Goal: Task Accomplishment & Management: Use online tool/utility

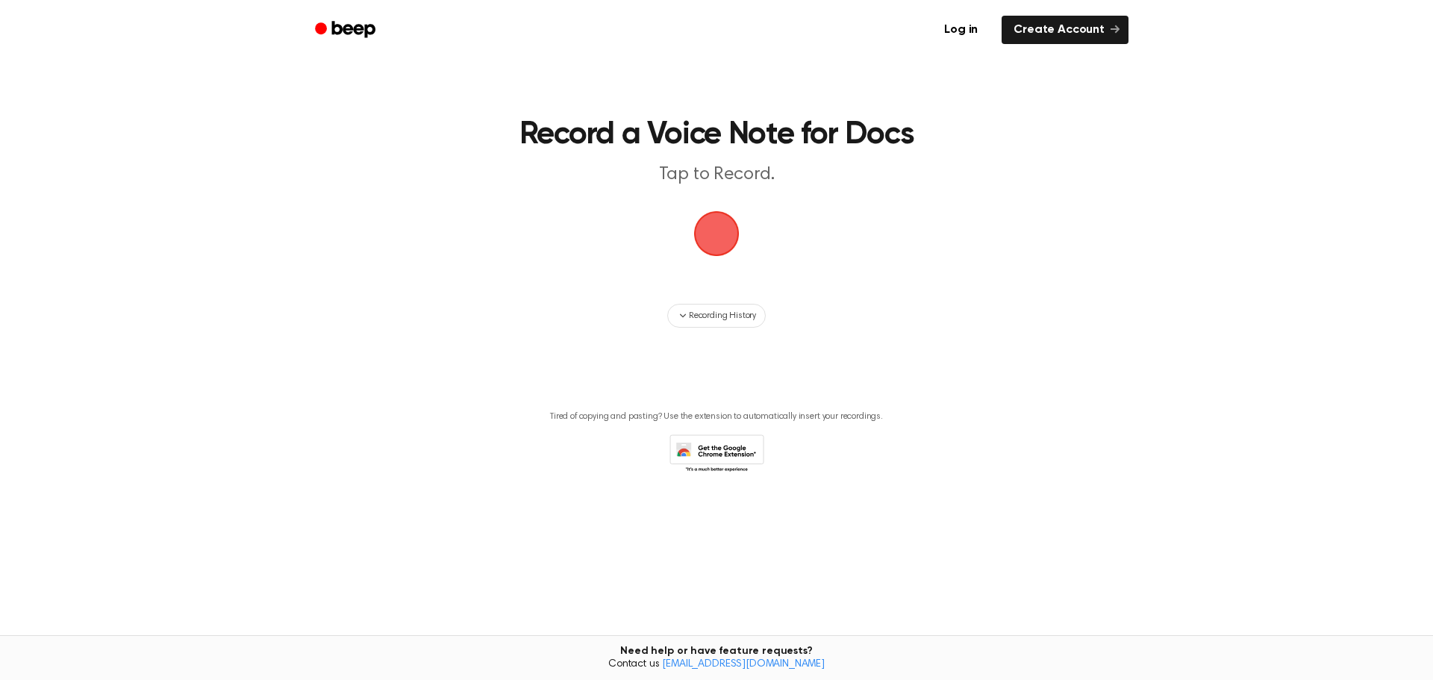
click at [711, 248] on span "button" at bounding box center [716, 233] width 75 height 75
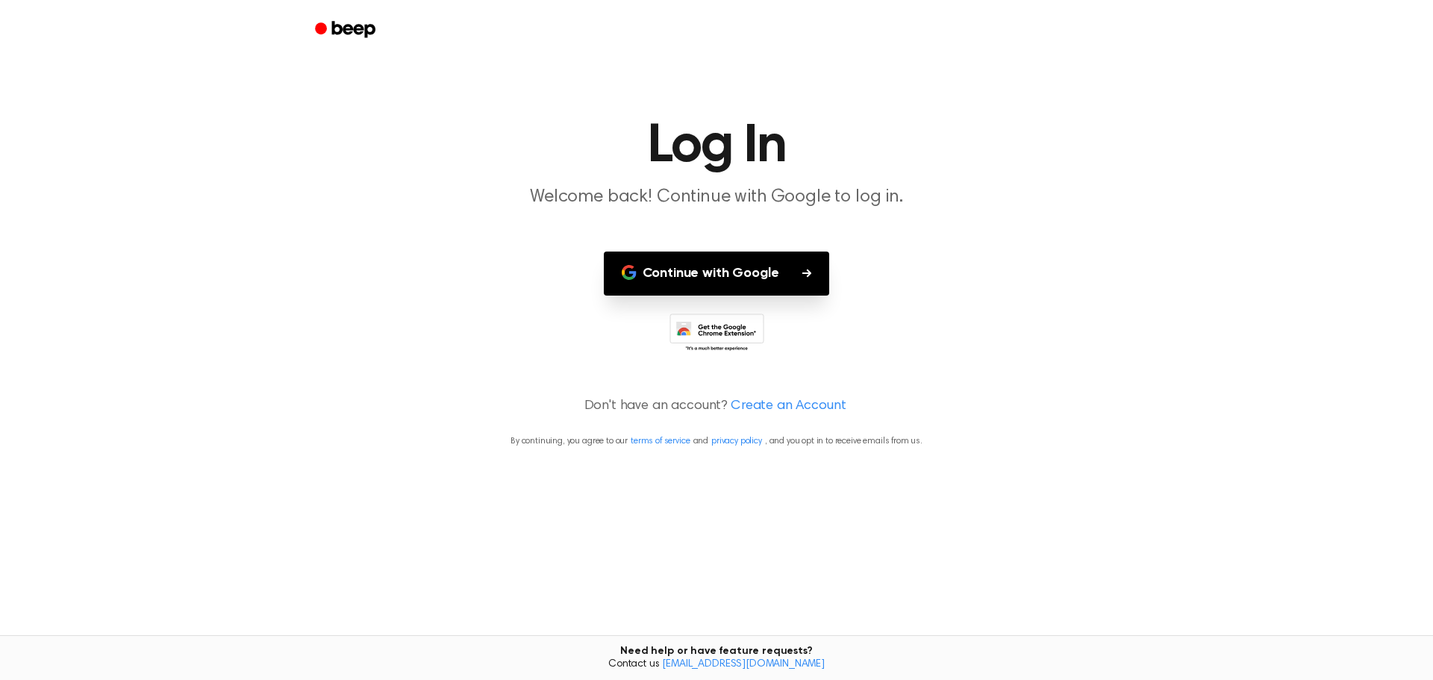
click at [720, 278] on button "Continue with Google" at bounding box center [717, 274] width 226 height 44
click at [739, 340] on icon at bounding box center [717, 334] width 95 height 41
click at [642, 252] on button "Continue with Google" at bounding box center [717, 274] width 226 height 44
click at [750, 408] on link "Create an Account" at bounding box center [788, 406] width 115 height 20
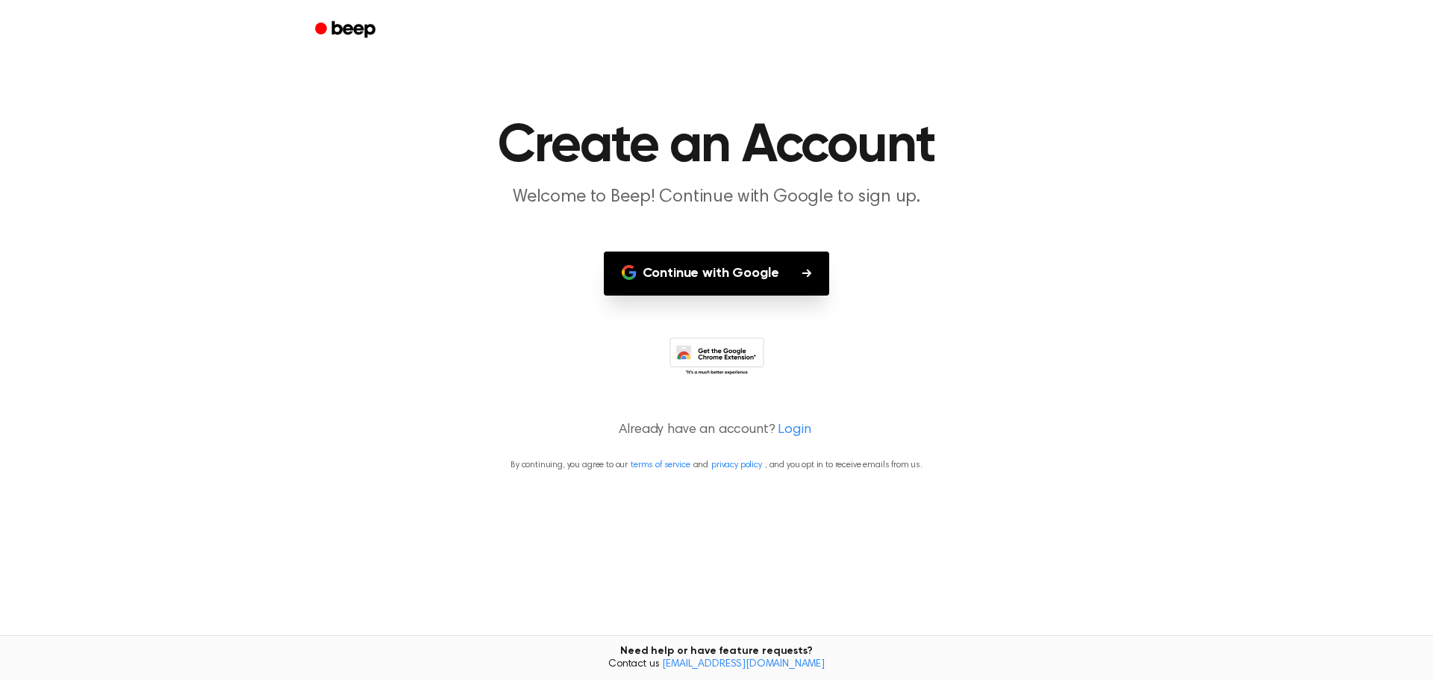
click at [789, 431] on link "Login" at bounding box center [794, 430] width 33 height 20
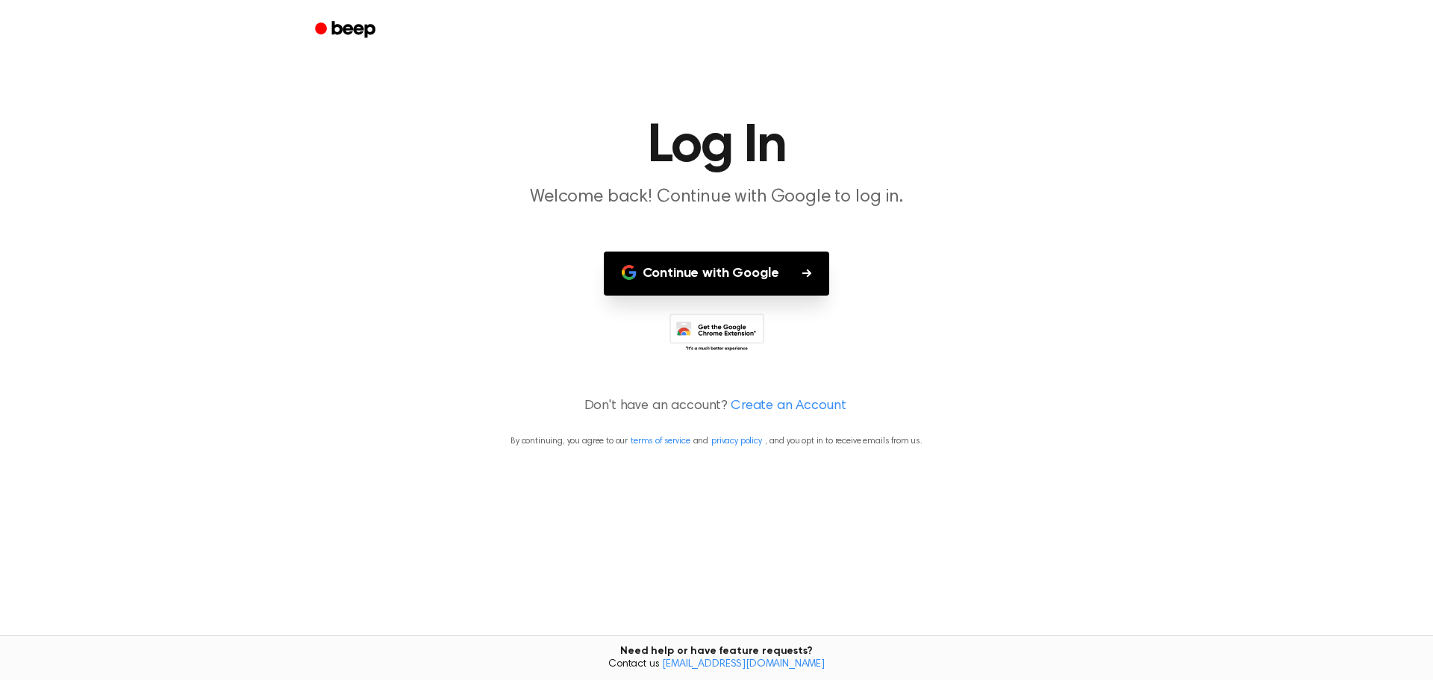
click at [753, 406] on link "Create an Account" at bounding box center [788, 406] width 115 height 20
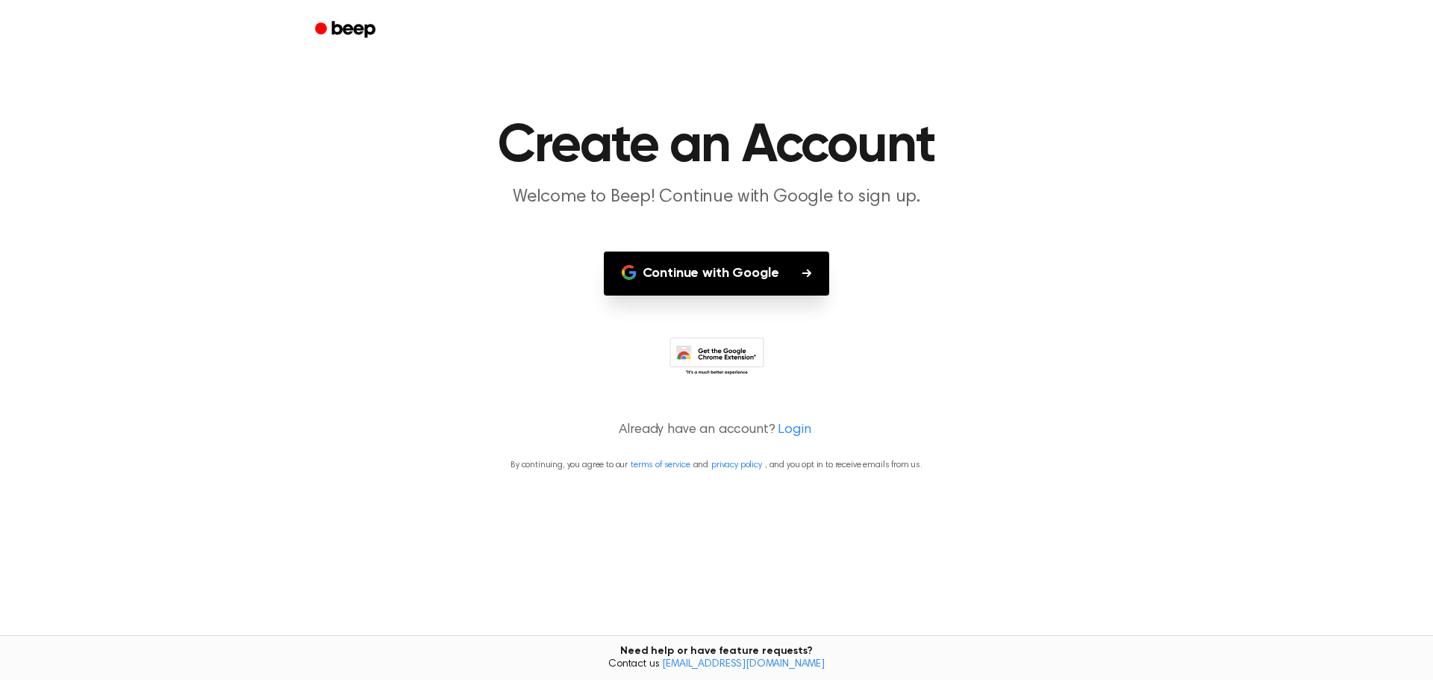
click at [709, 275] on button "Continue with Google" at bounding box center [717, 274] width 226 height 44
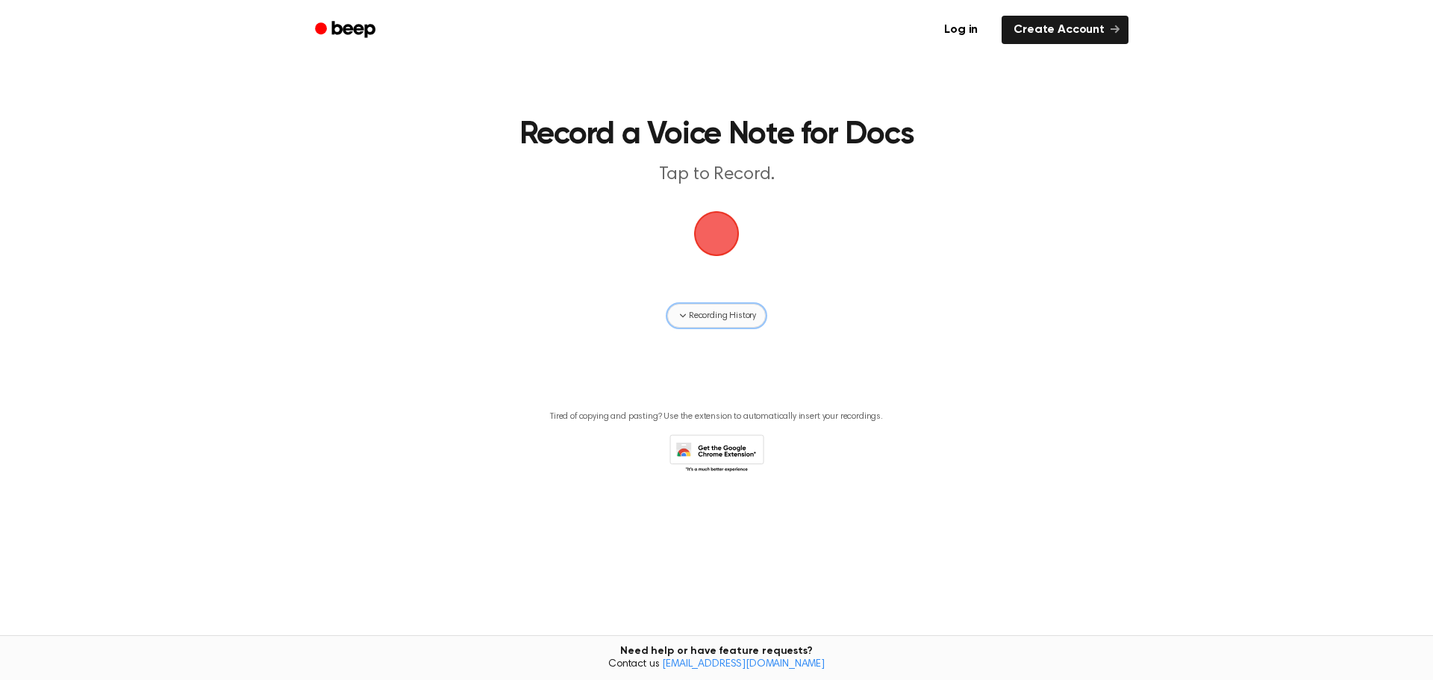
click at [752, 317] on span "Recording History" at bounding box center [722, 315] width 67 height 13
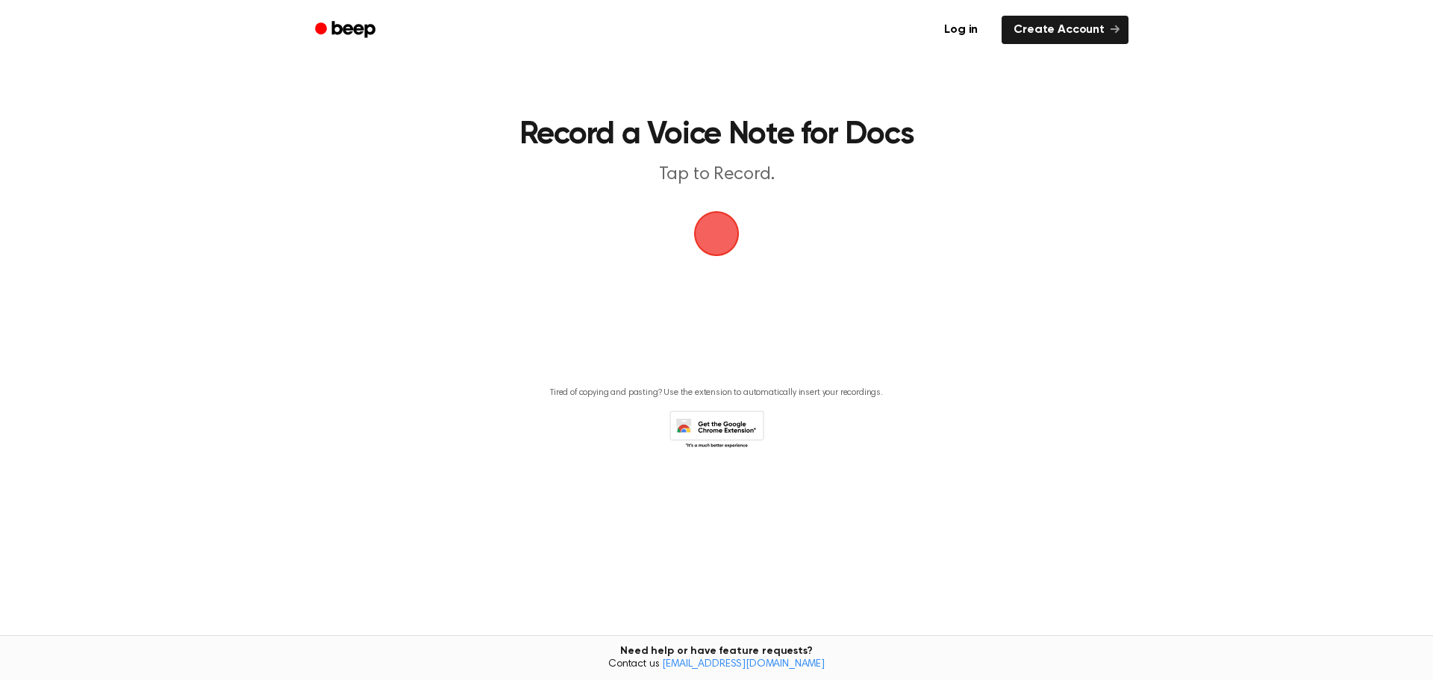
click at [717, 243] on span "button" at bounding box center [716, 233] width 55 height 55
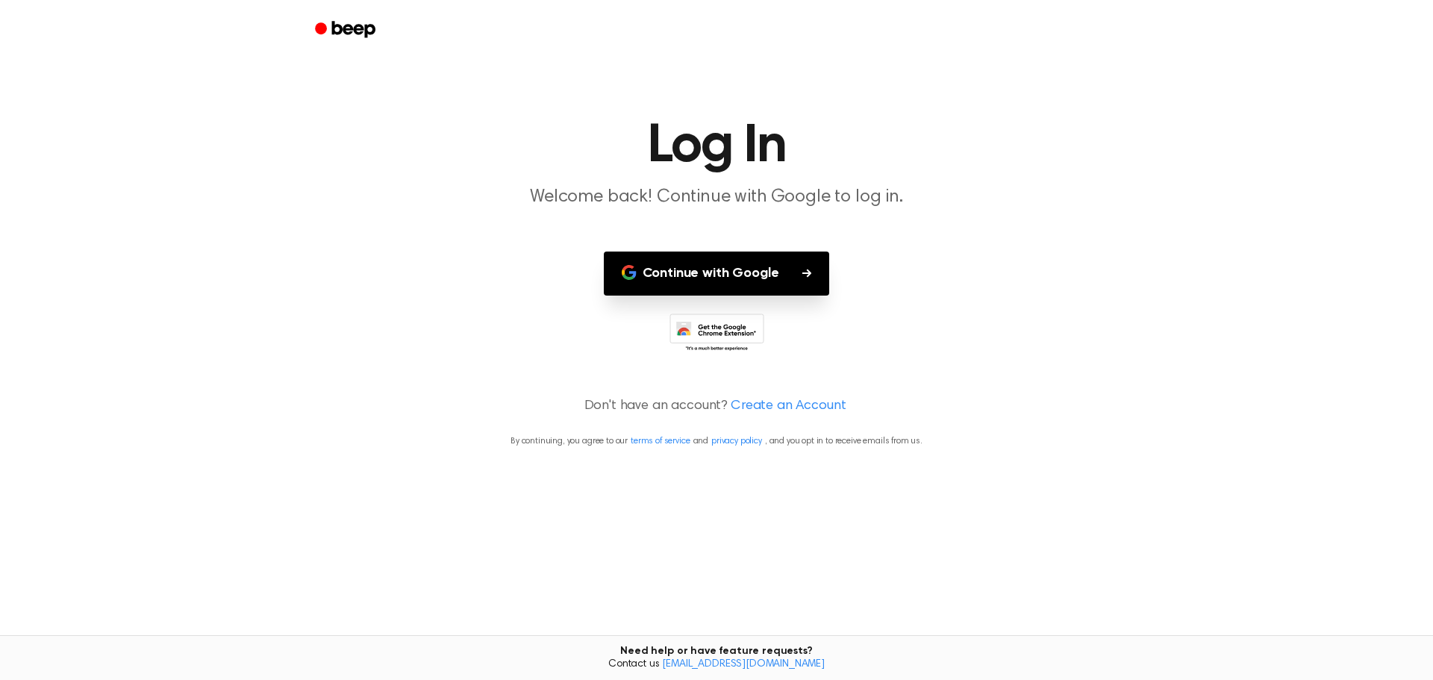
drag, startPoint x: 117, startPoint y: 0, endPoint x: 252, endPoint y: 247, distance: 281.3
click at [222, 246] on main "Log In Welcome back! Continue with Google to log in. Continue with Google Don't…" at bounding box center [716, 340] width 1433 height 680
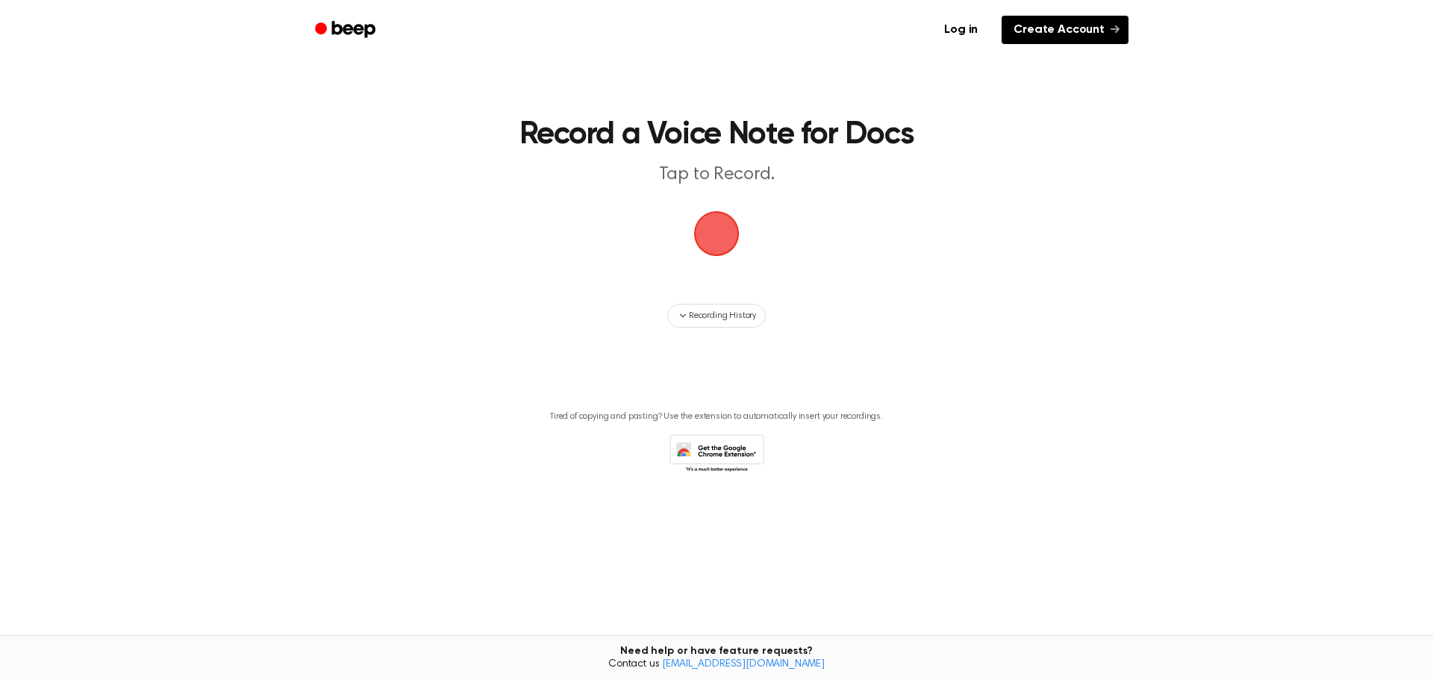
click at [1058, 31] on link "Create Account" at bounding box center [1065, 30] width 127 height 28
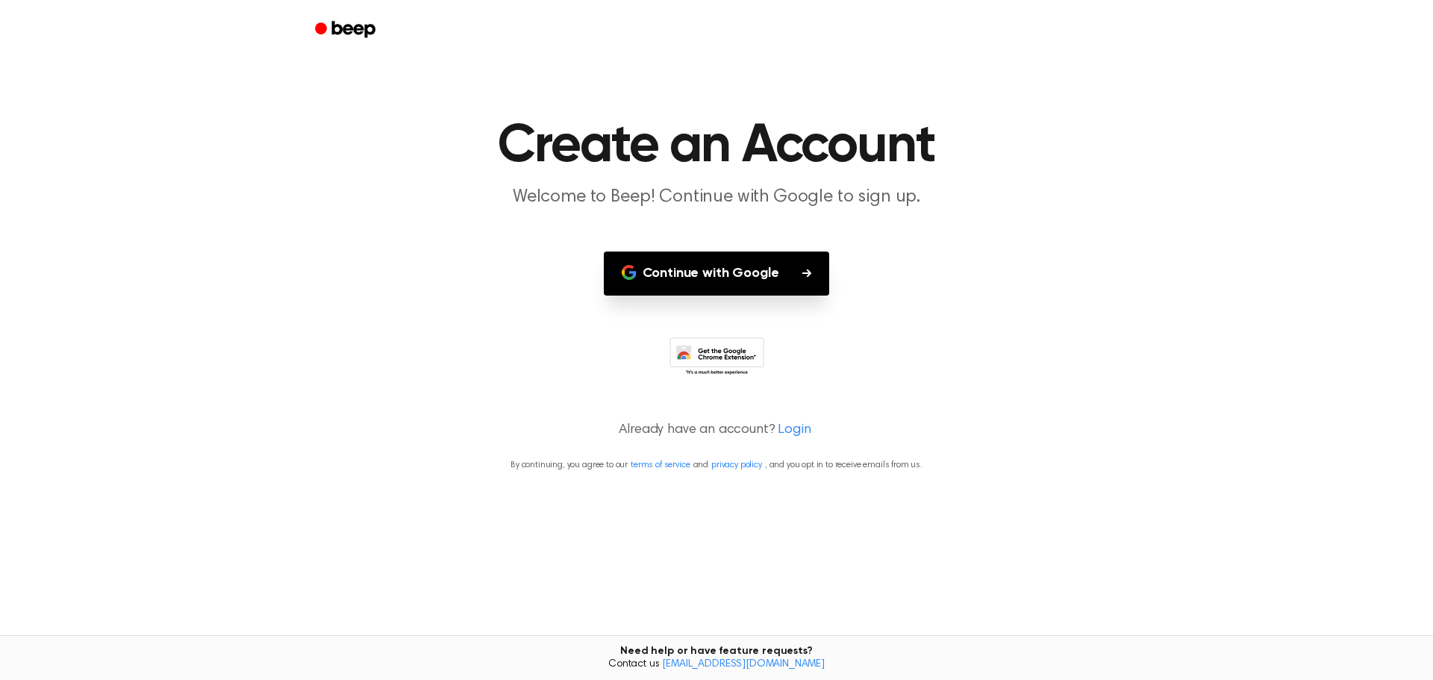
click at [785, 264] on button "Continue with Google" at bounding box center [717, 274] width 226 height 44
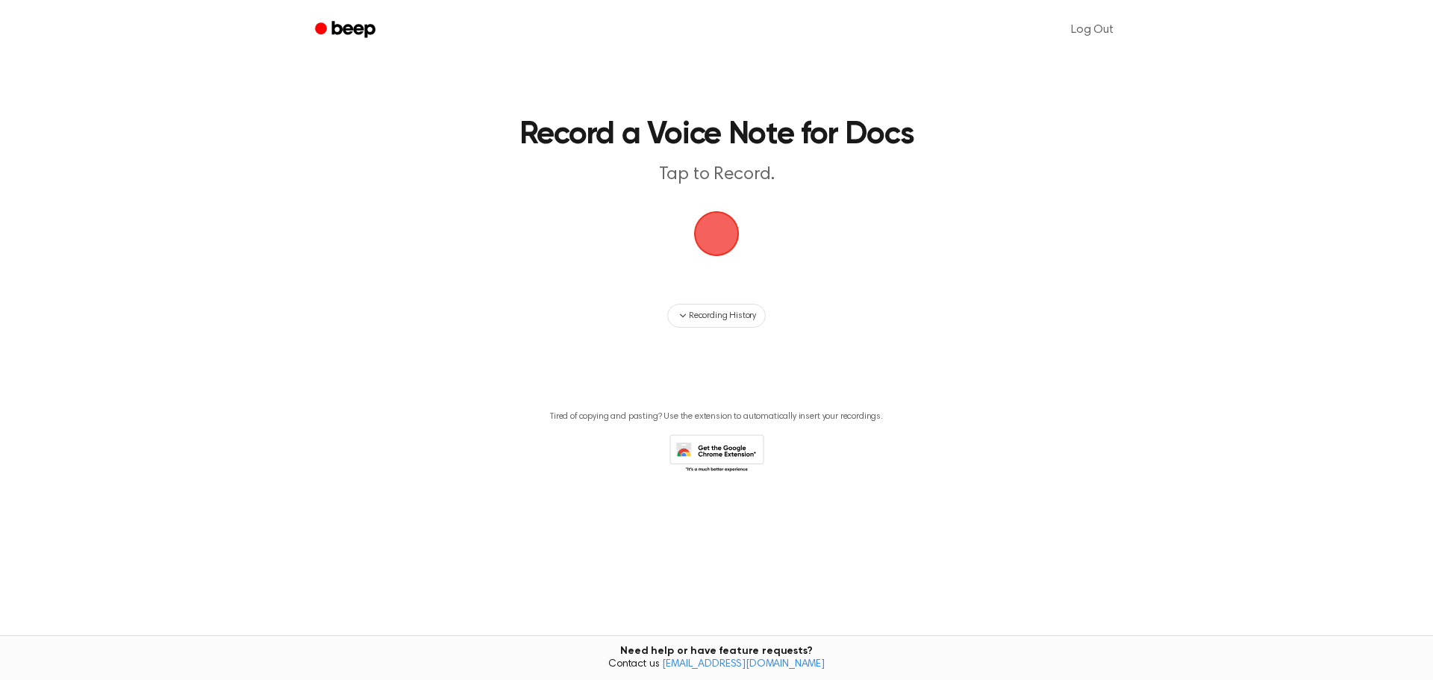
click at [726, 229] on span "button" at bounding box center [717, 234] width 49 height 49
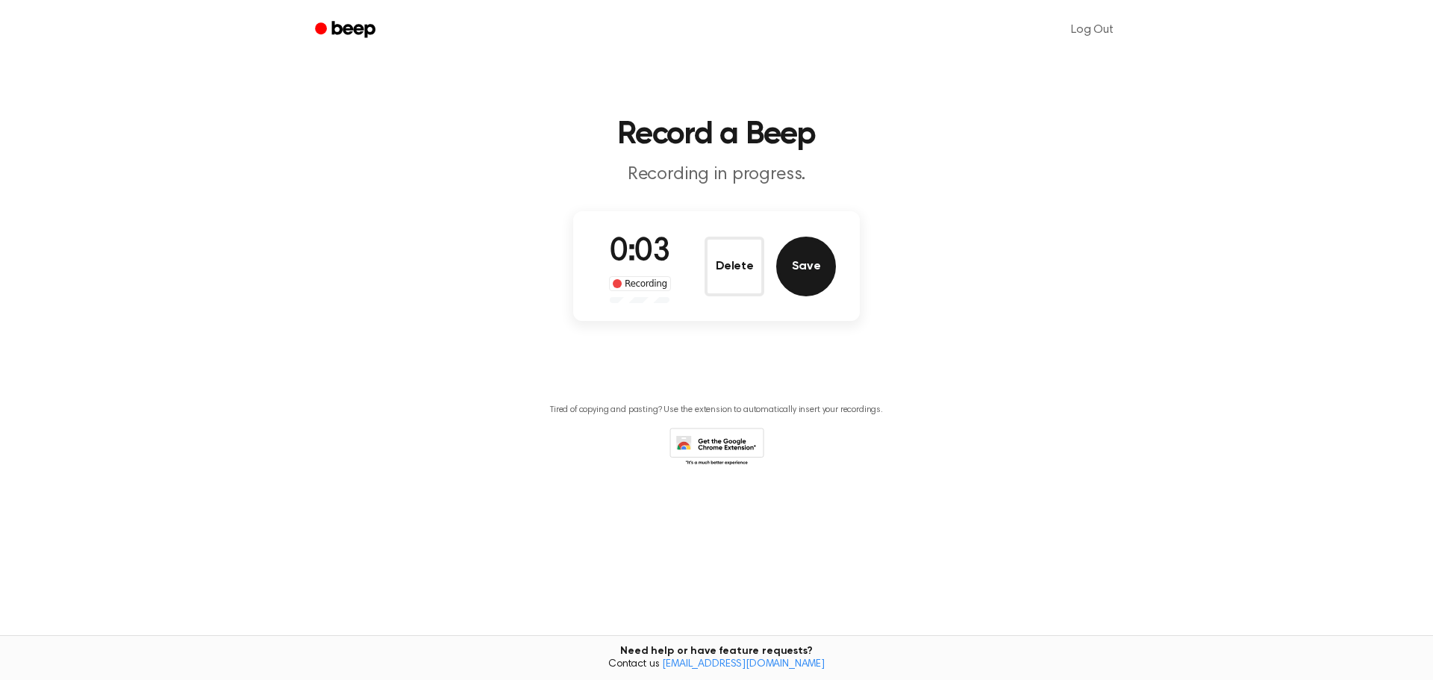
click at [794, 272] on button "Save" at bounding box center [806, 267] width 60 height 60
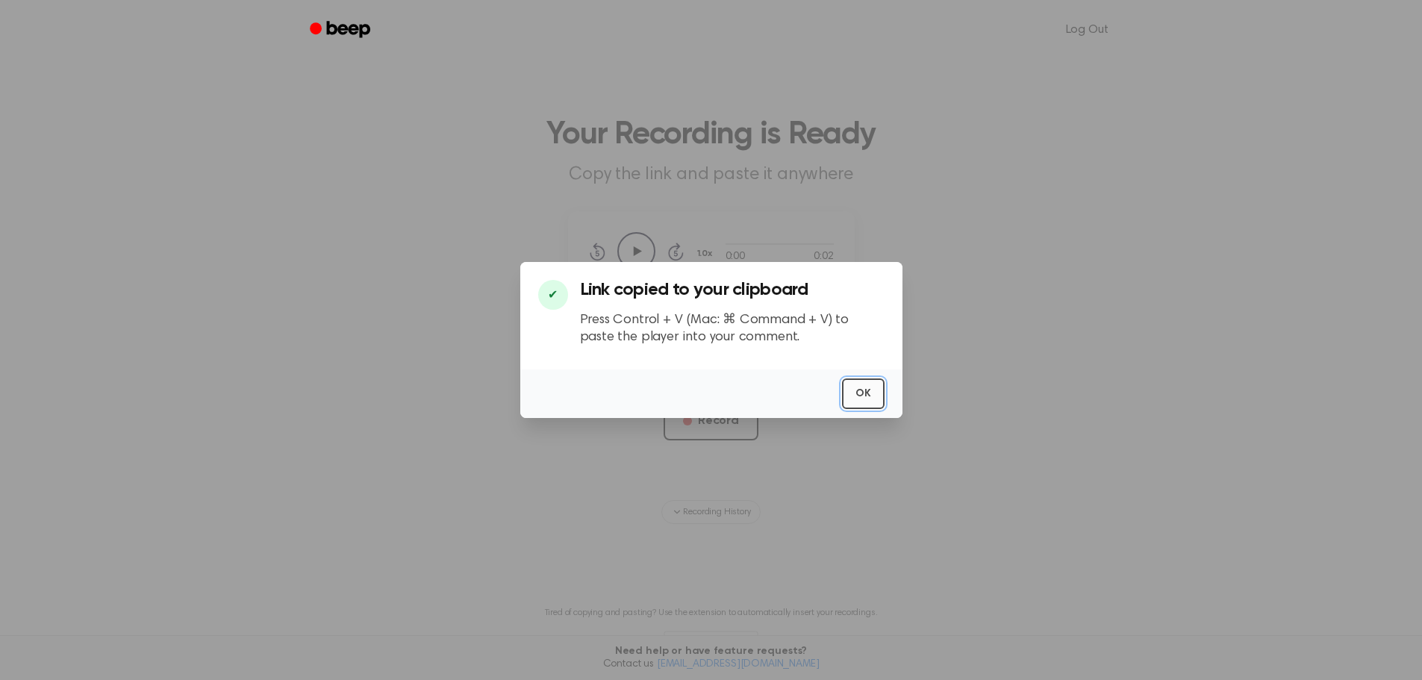
click at [868, 392] on button "OK" at bounding box center [863, 393] width 43 height 31
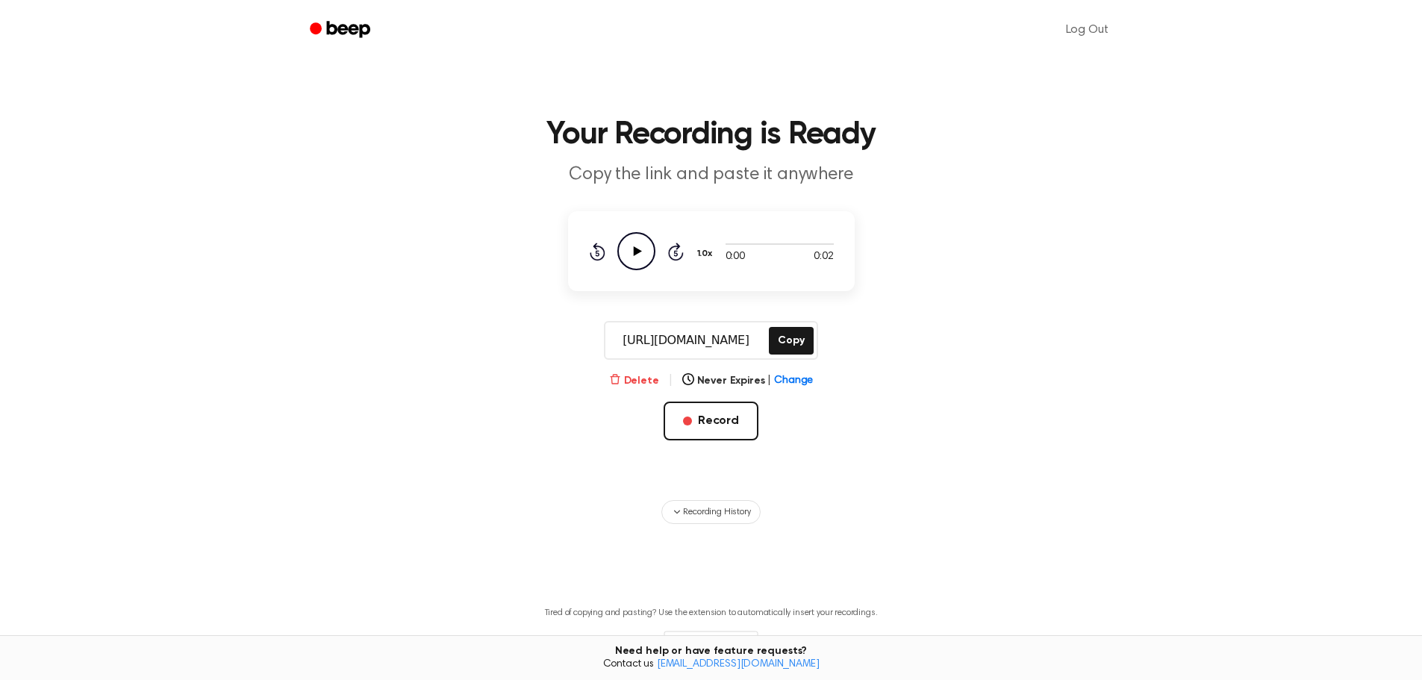
click at [649, 376] on button "Delete" at bounding box center [634, 381] width 50 height 16
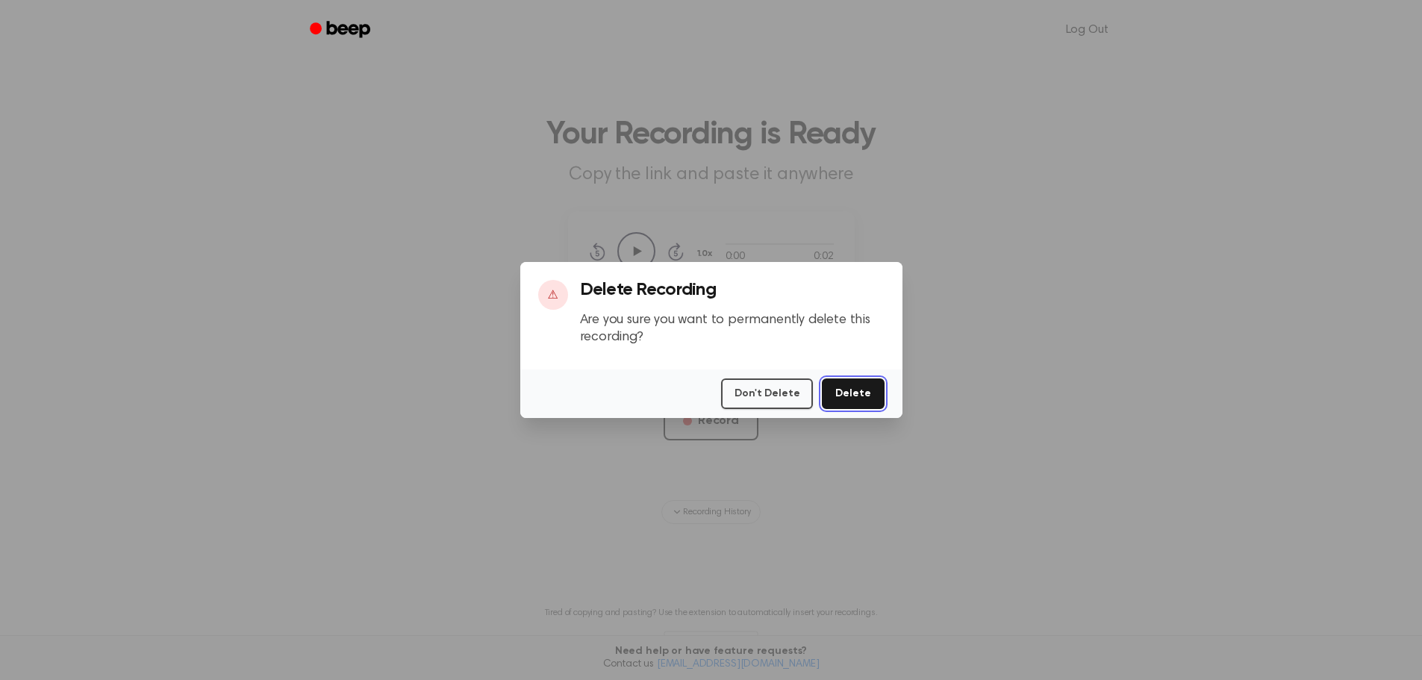
click at [855, 397] on button "Delete" at bounding box center [853, 393] width 62 height 31
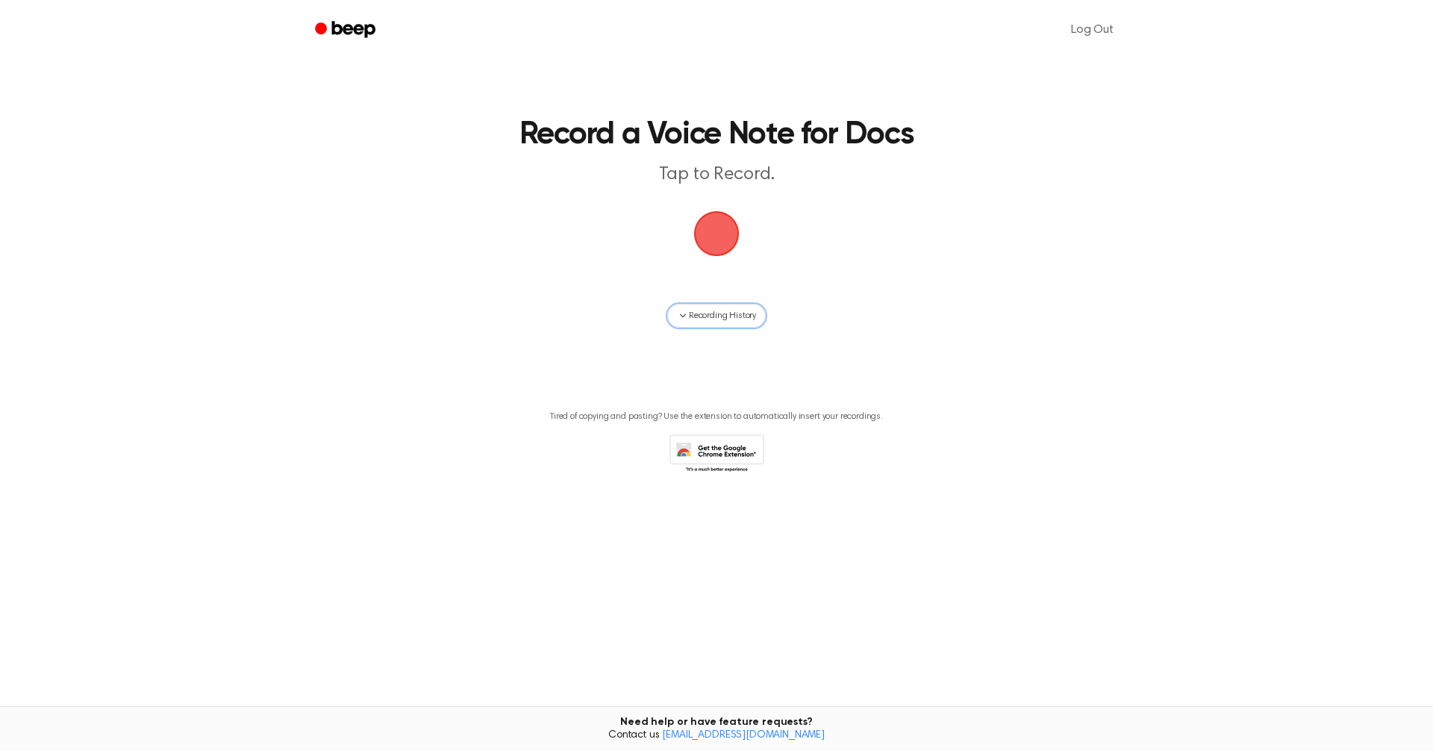
click at [695, 319] on span "Recording History" at bounding box center [722, 315] width 67 height 13
